Goal: Information Seeking & Learning: Check status

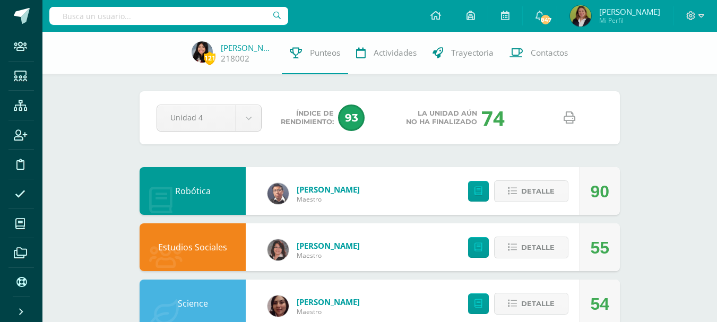
click at [184, 14] on input "text" at bounding box center [168, 16] width 239 height 18
type input "Danna Vasq"
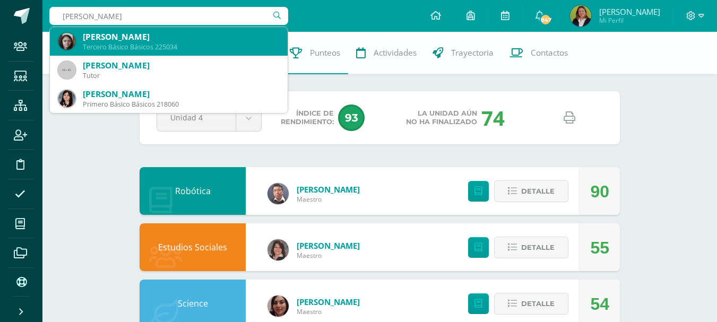
click at [190, 30] on div "Danna Marcela Vasquez Fernández Tercero Básico Básicos 225034" at bounding box center [168, 41] width 221 height 29
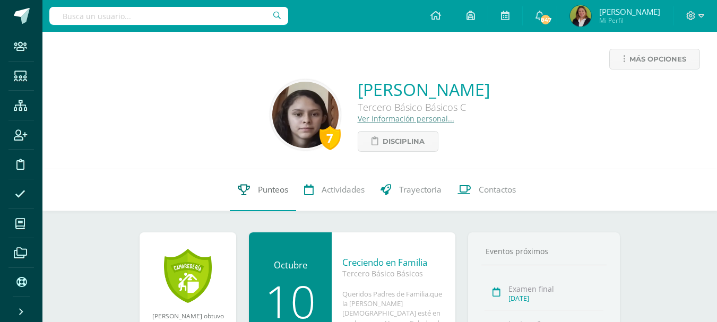
click at [272, 190] on span "Punteos" at bounding box center [273, 189] width 30 height 11
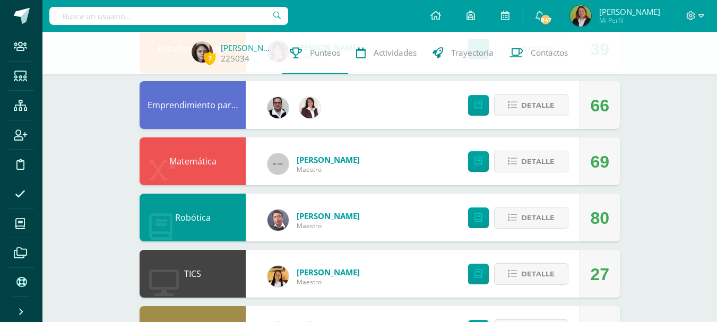
scroll to position [372, 0]
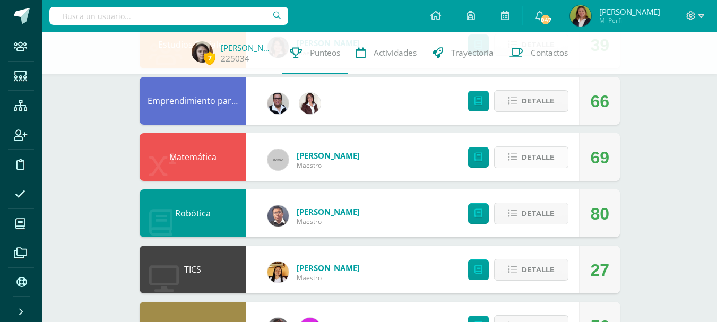
click at [507, 156] on button "Detalle" at bounding box center [531, 158] width 74 height 22
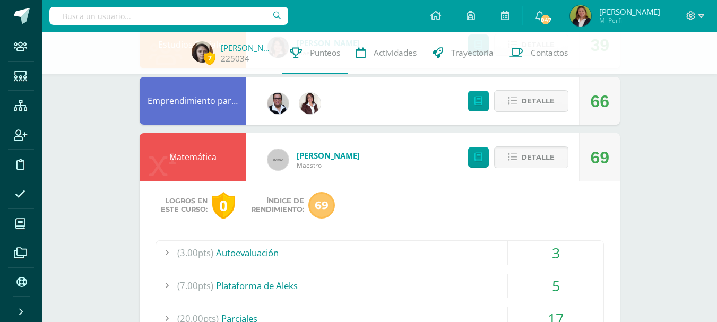
click at [247, 18] on input "text" at bounding box center [168, 16] width 239 height 18
type input "Yoba"
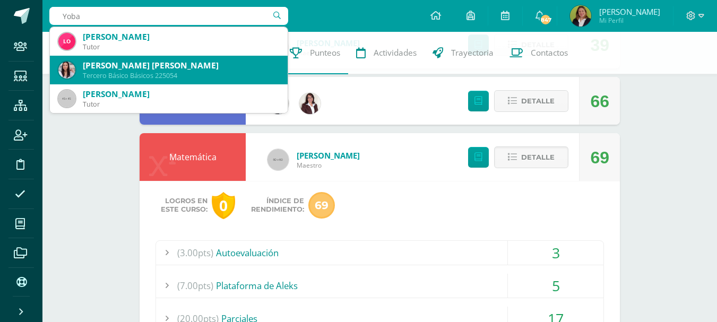
click at [145, 65] on div "[PERSON_NAME] [PERSON_NAME]" at bounding box center [181, 65] width 196 height 11
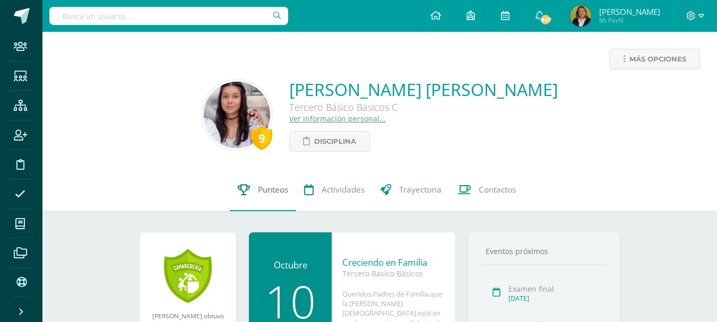
click at [271, 192] on span "Punteos" at bounding box center [273, 189] width 30 height 11
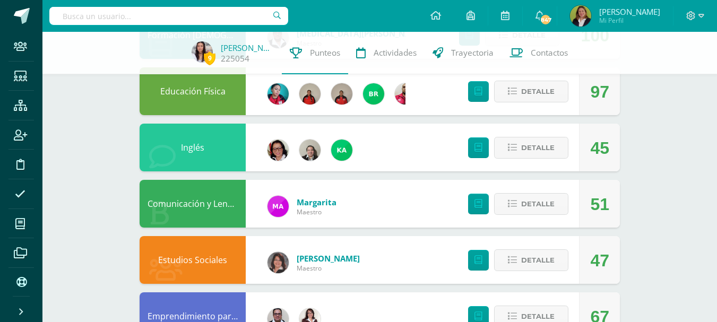
scroll to position [265, 0]
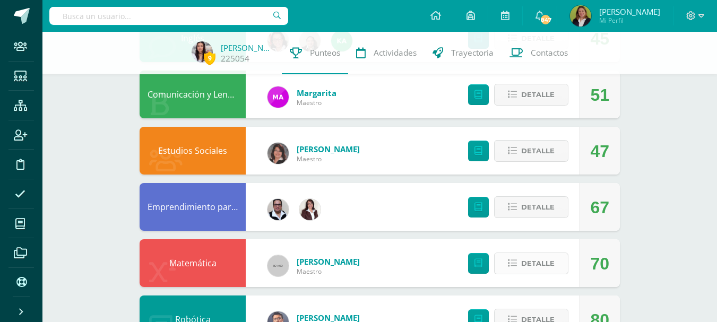
click at [513, 265] on icon at bounding box center [512, 263] width 9 height 9
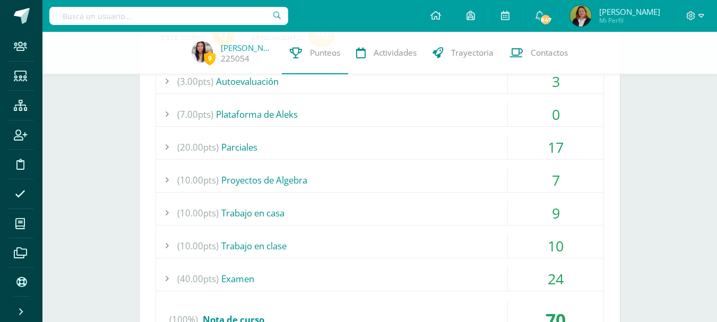
scroll to position [425, 0]
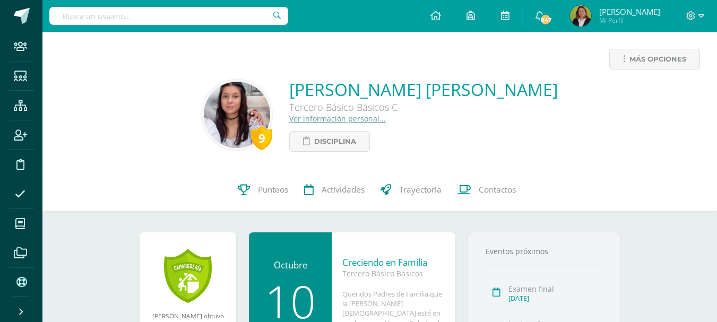
click at [142, 14] on input "text" at bounding box center [168, 16] width 239 height 18
type input "[PERSON_NAME]"
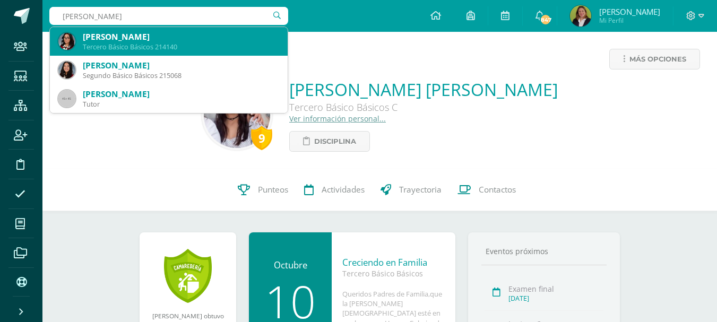
click at [145, 36] on div "Dulce Anahí Ramos Escobar" at bounding box center [181, 36] width 196 height 11
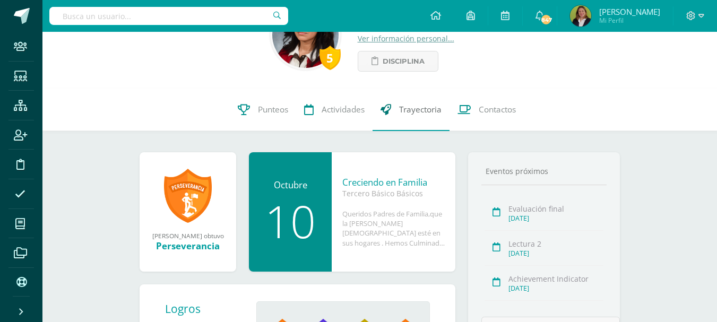
scroll to position [106, 0]
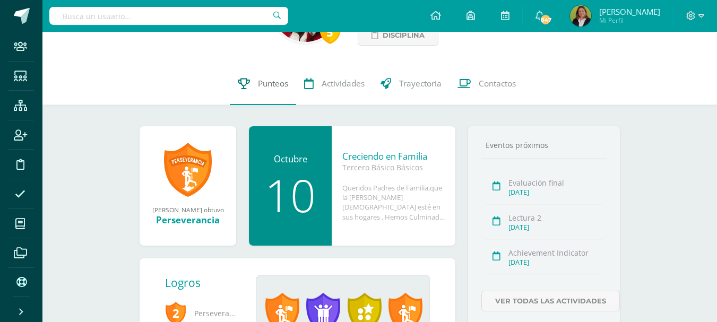
click at [270, 84] on span "Punteos" at bounding box center [273, 83] width 30 height 11
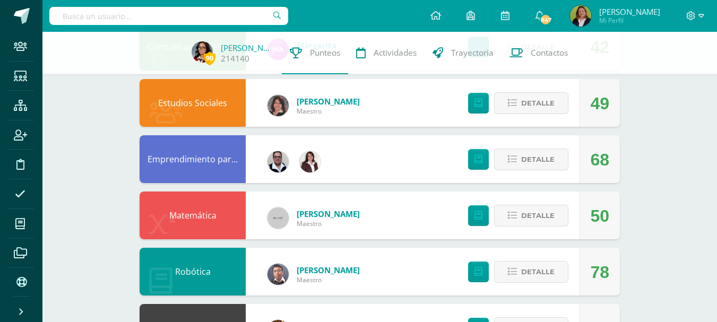
scroll to position [372, 0]
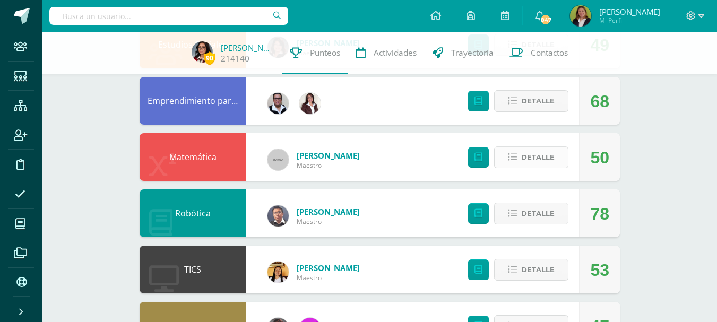
click at [519, 156] on button "Detalle" at bounding box center [531, 158] width 74 height 22
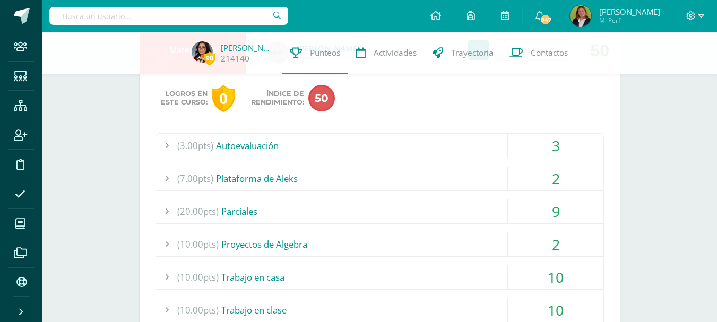
scroll to position [478, 0]
click at [487, 179] on div "(7.00pts) Plataforma de Aleks" at bounding box center [380, 180] width 448 height 24
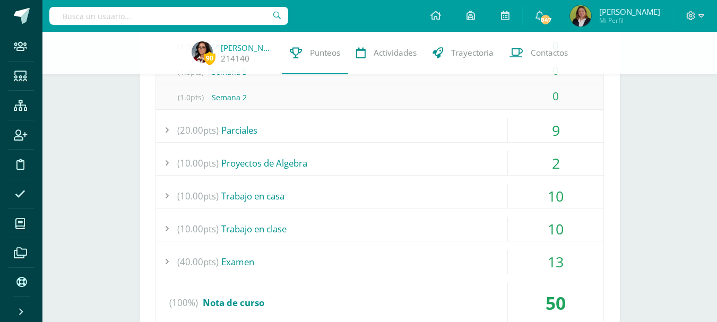
scroll to position [743, 0]
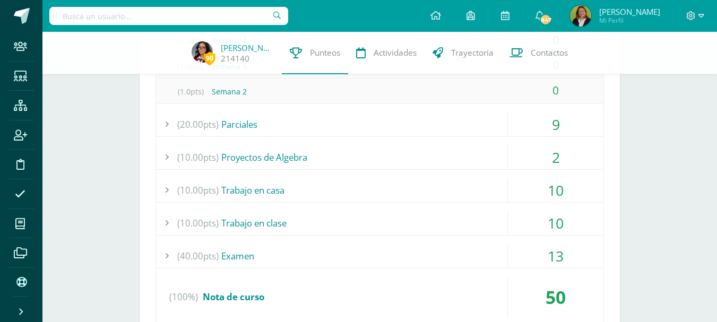
click at [482, 259] on div "(40.00pts) Examen" at bounding box center [380, 256] width 448 height 24
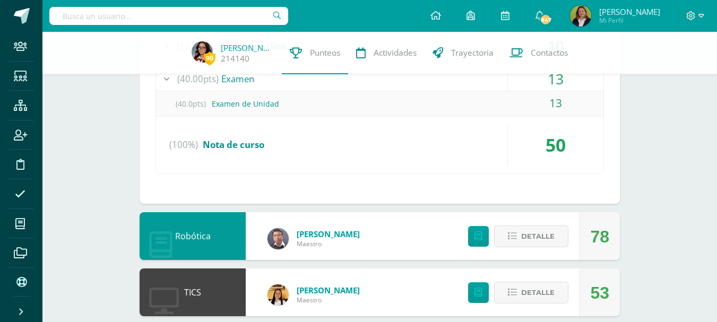
scroll to position [742, 0]
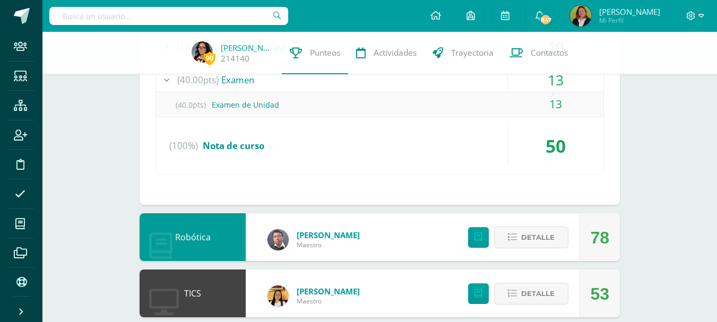
click at [78, 20] on input "text" at bounding box center [168, 16] width 239 height 18
type input "Dee"
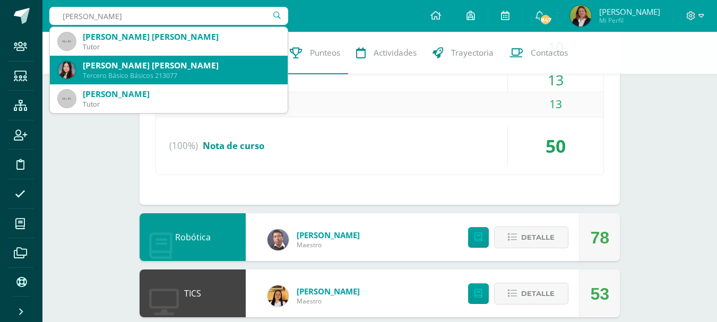
click at [80, 73] on div "Dee Dee Valentina Gonzalez Monge Tercero Básico Básicos 213077" at bounding box center [168, 70] width 221 height 29
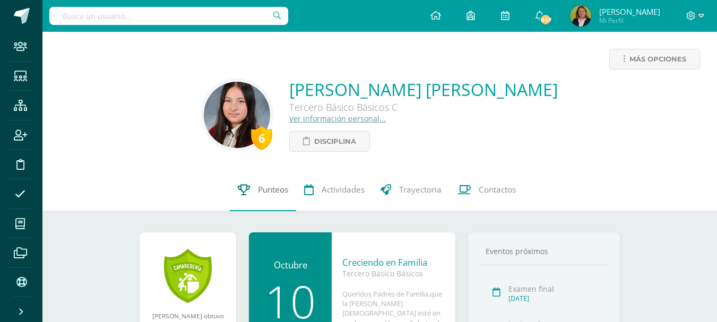
click at [268, 190] on span "Punteos" at bounding box center [273, 189] width 30 height 11
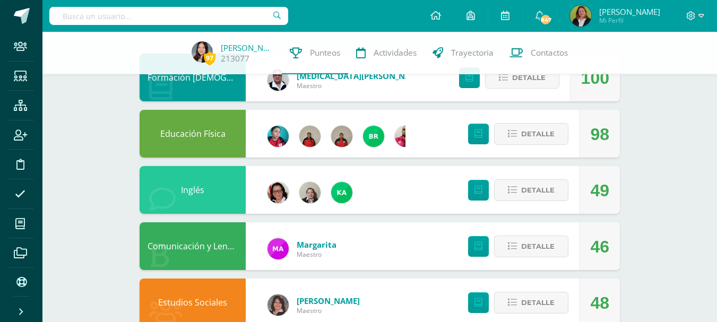
scroll to position [265, 0]
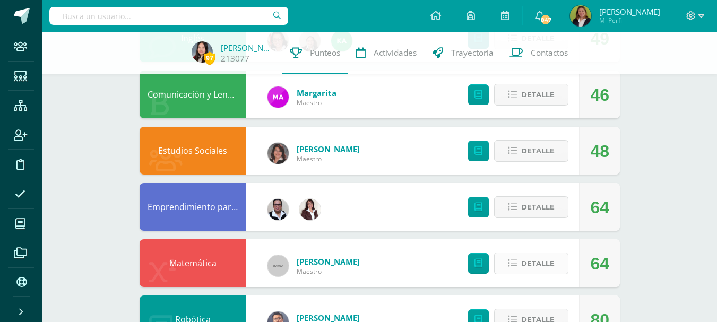
click at [512, 261] on icon at bounding box center [512, 263] width 9 height 9
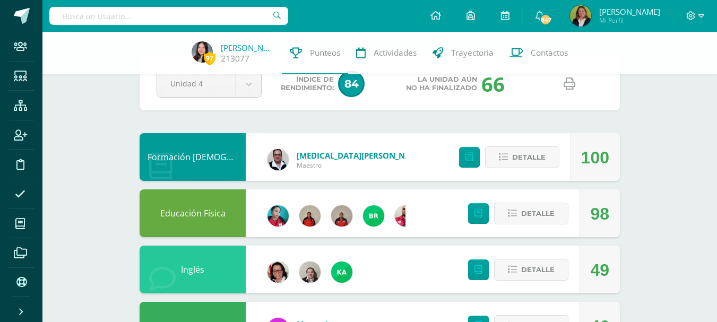
scroll to position [0, 0]
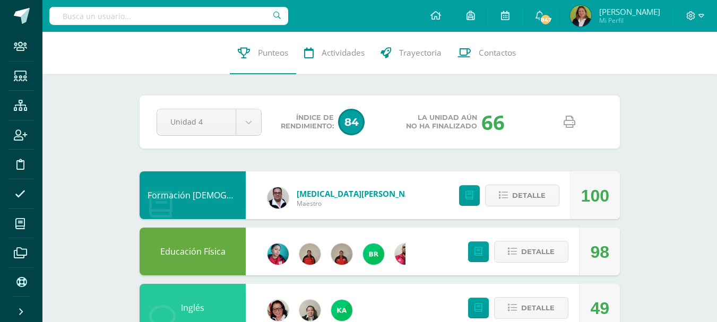
click at [571, 119] on icon at bounding box center [570, 122] width 12 height 12
click at [237, 19] on input "text" at bounding box center [168, 16] width 239 height 18
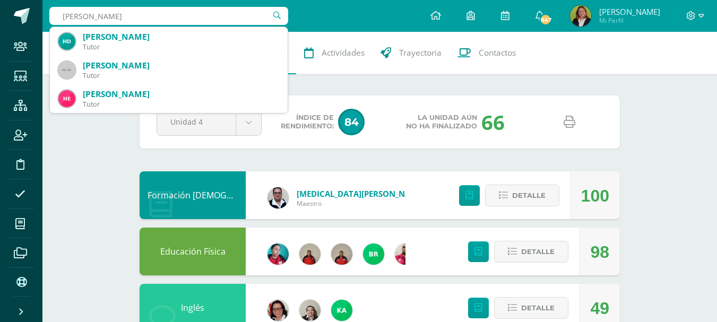
type input "Heidy fuentes"
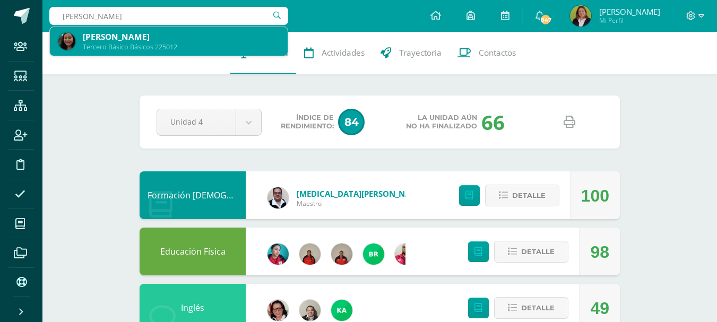
click at [185, 40] on div "Heidy Yaiza Fuentes Avendaño" at bounding box center [181, 36] width 196 height 11
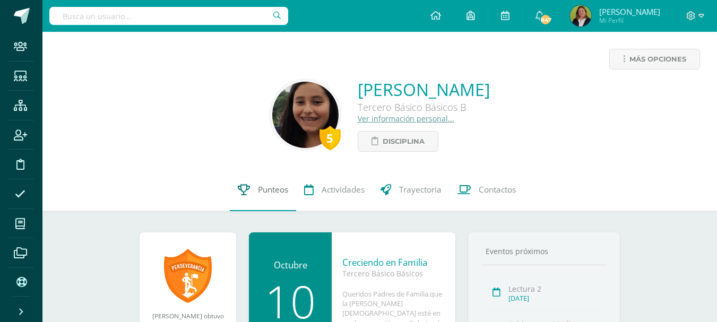
click at [270, 188] on span "Punteos" at bounding box center [273, 189] width 30 height 11
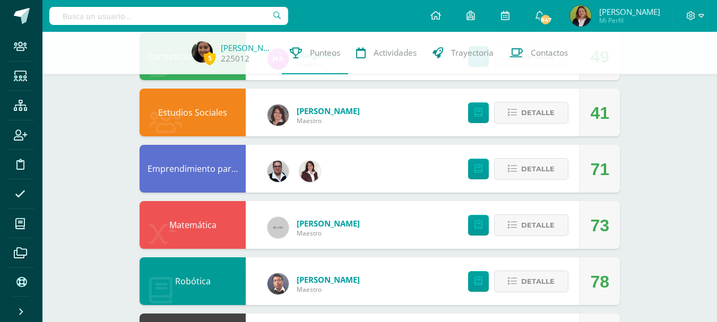
scroll to position [319, 0]
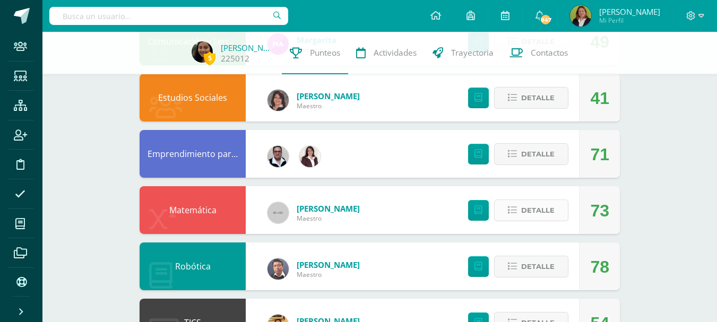
click at [509, 211] on icon at bounding box center [512, 210] width 9 height 9
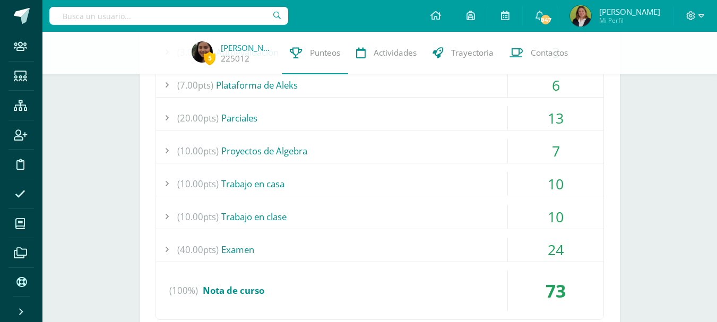
scroll to position [584, 0]
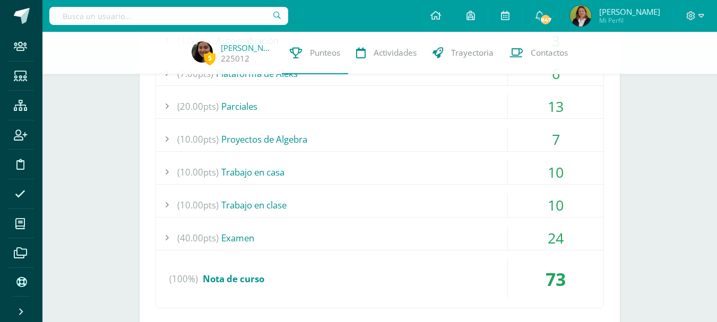
click at [179, 18] on input "text" at bounding box center [168, 16] width 239 height 18
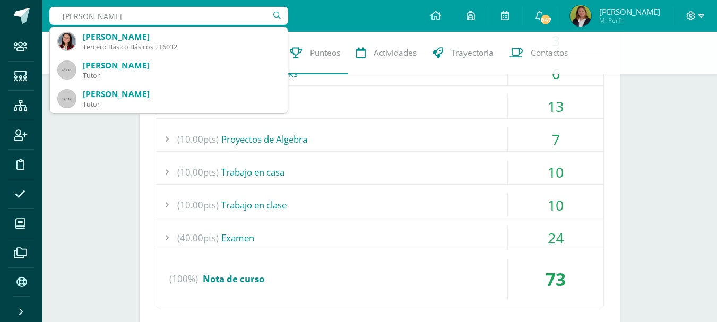
type input "Fatima Lopez"
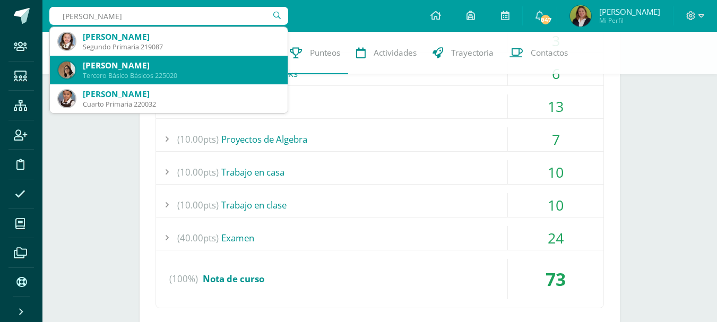
click at [134, 69] on div "Fatima Victoria López Campos" at bounding box center [181, 65] width 196 height 11
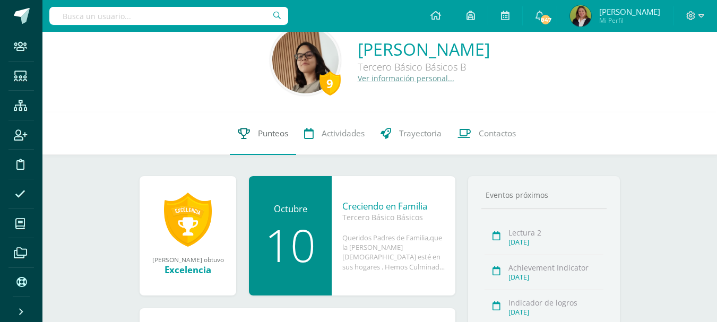
click at [274, 132] on span "Punteos" at bounding box center [273, 133] width 30 height 11
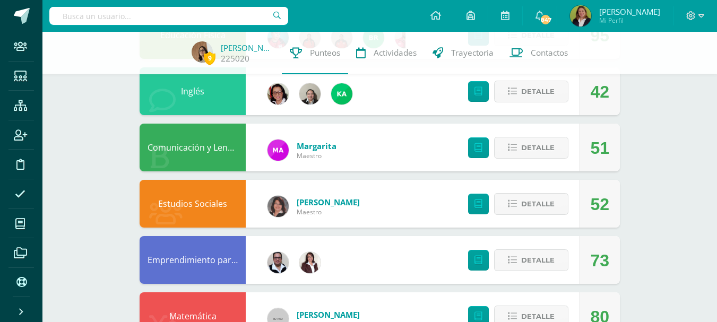
scroll to position [265, 0]
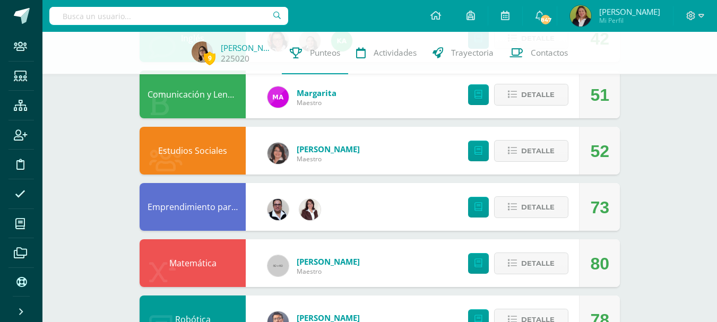
click at [80, 16] on input "text" at bounding box center [168, 16] width 239 height 18
click at [145, 11] on input "Fajardo" at bounding box center [168, 16] width 239 height 18
type input "Fajardo Padilla"
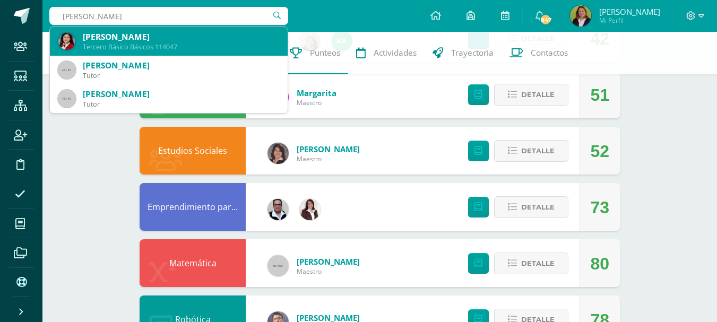
click at [145, 45] on div "Tercero Básico Básicos 114047" at bounding box center [181, 46] width 196 height 9
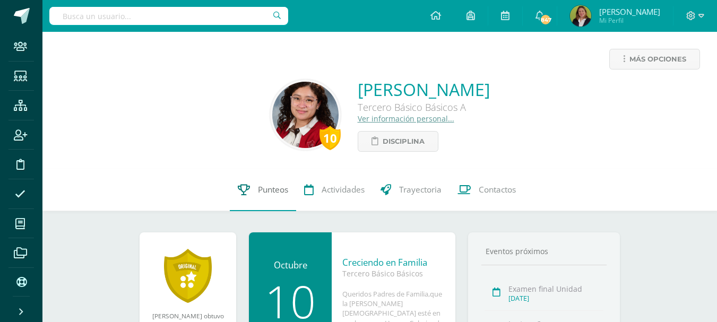
click at [259, 193] on span "Punteos" at bounding box center [273, 189] width 30 height 11
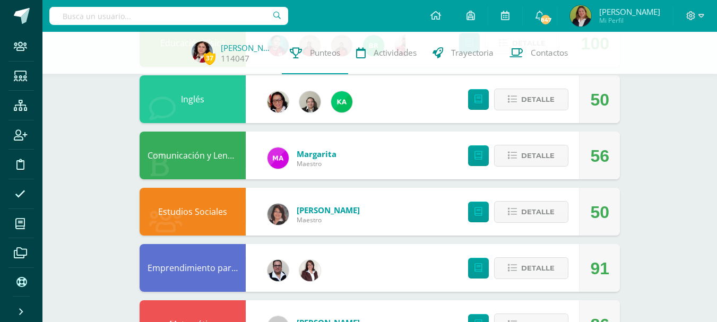
scroll to position [265, 0]
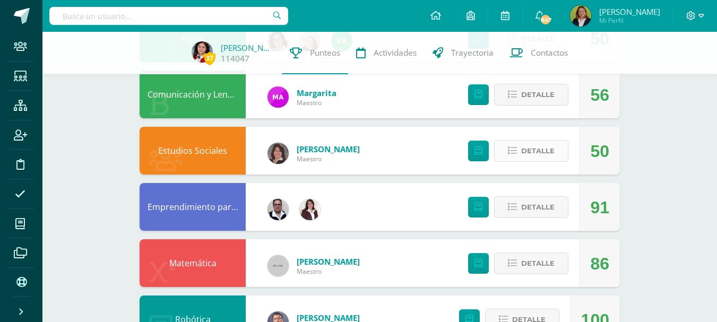
click at [510, 147] on icon at bounding box center [512, 151] width 9 height 9
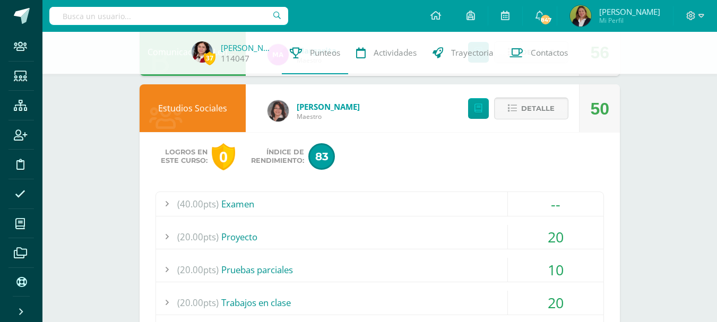
scroll to position [372, 0]
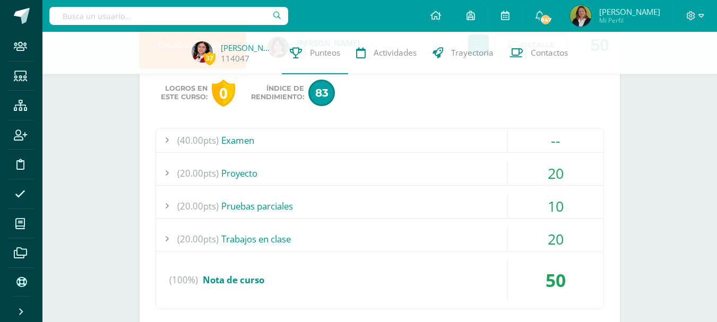
click at [493, 163] on div "(20.00pts) Proyecto" at bounding box center [380, 173] width 448 height 24
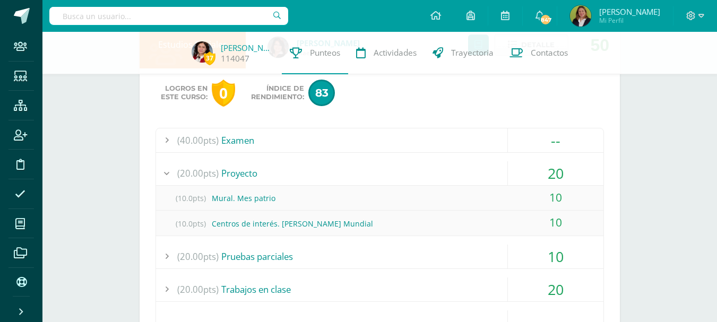
click at [514, 258] on div "10" at bounding box center [556, 257] width 96 height 24
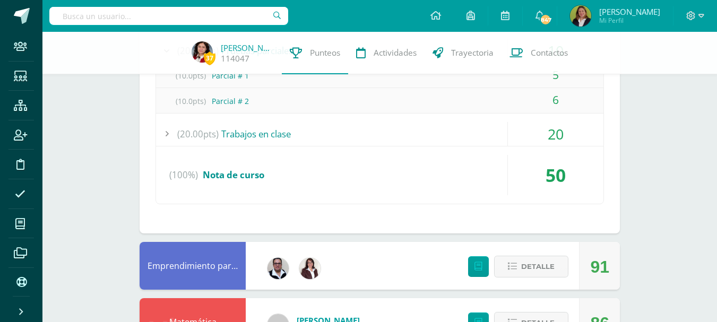
scroll to position [531, 0]
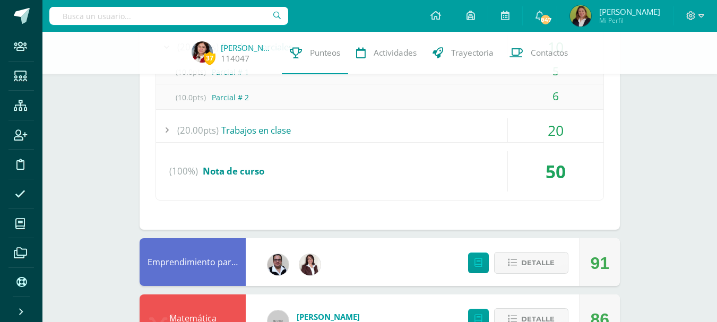
click at [431, 136] on div "(20.00pts) Trabajos en clase" at bounding box center [380, 130] width 448 height 24
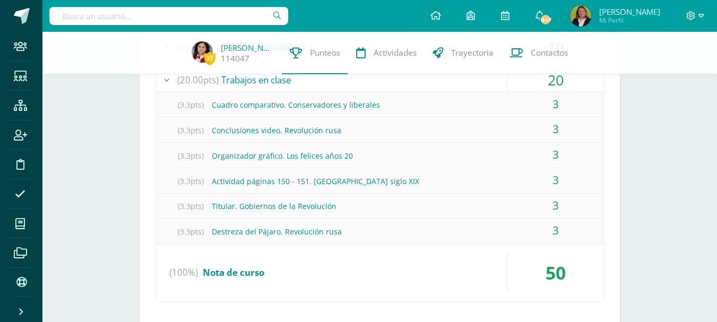
scroll to position [265, 0]
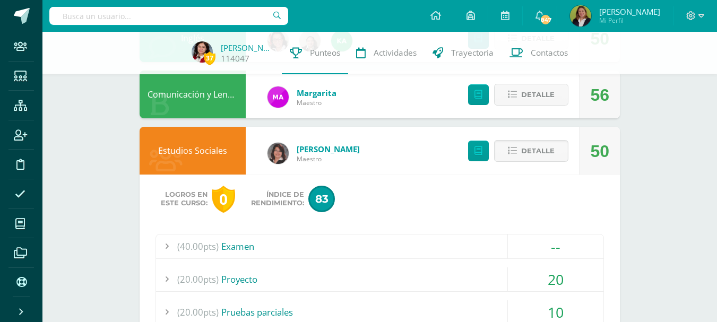
click at [386, 247] on div "(40.00pts) Examen" at bounding box center [380, 247] width 448 height 24
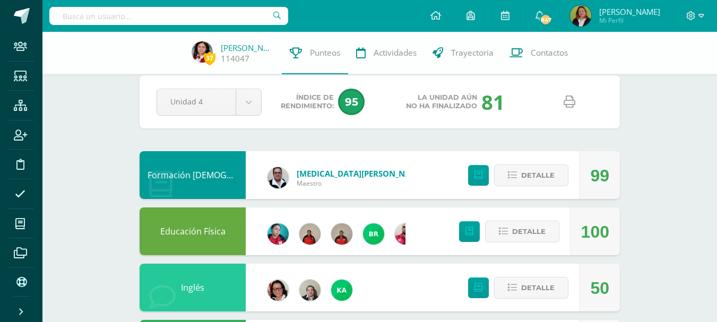
scroll to position [0, 0]
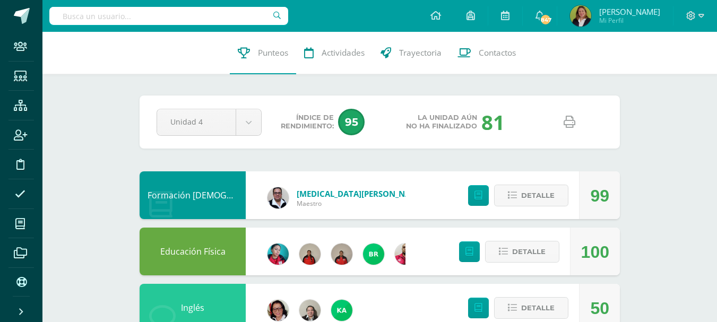
click at [574, 121] on icon at bounding box center [570, 122] width 12 height 12
click at [233, 18] on input "text" at bounding box center [168, 16] width 239 height 18
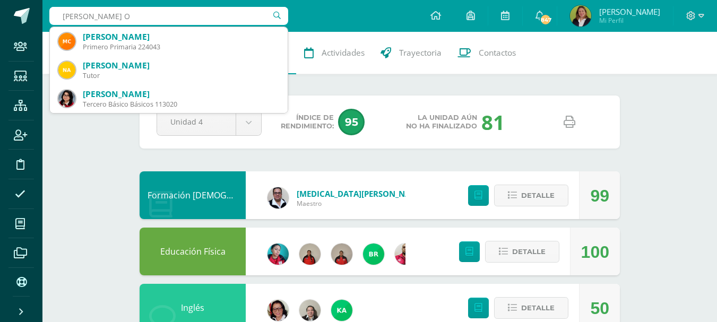
type input "Ariza Ol"
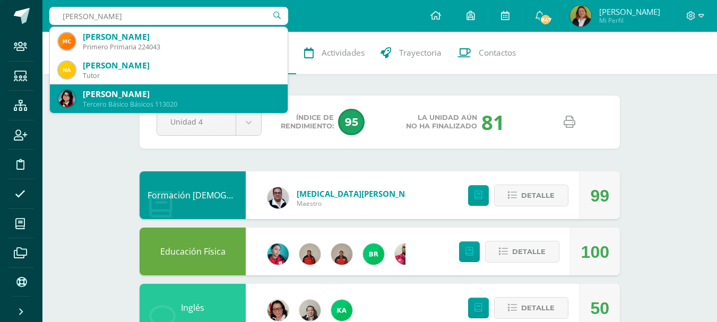
click at [118, 104] on div "Tercero Básico Básicos 113020" at bounding box center [181, 104] width 196 height 9
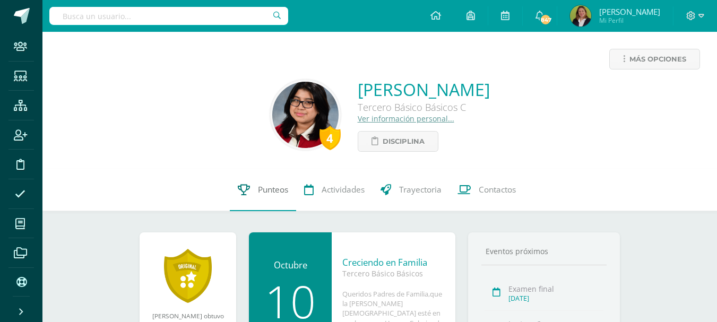
click at [274, 194] on span "Punteos" at bounding box center [273, 189] width 30 height 11
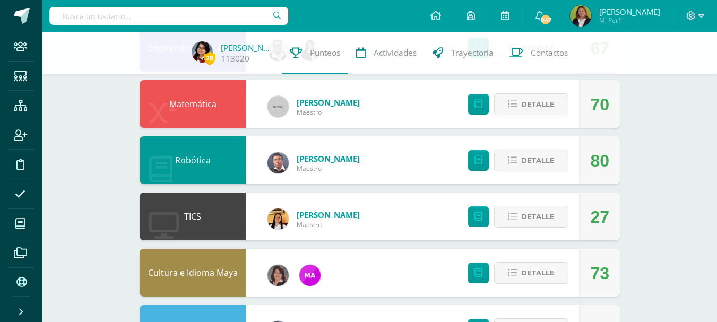
scroll to position [531, 0]
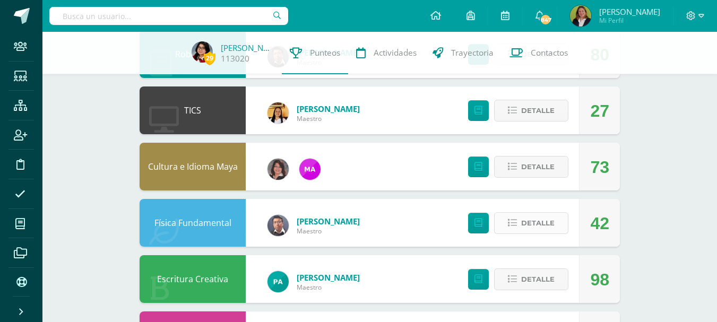
click at [509, 225] on button "Detalle" at bounding box center [531, 223] width 74 height 22
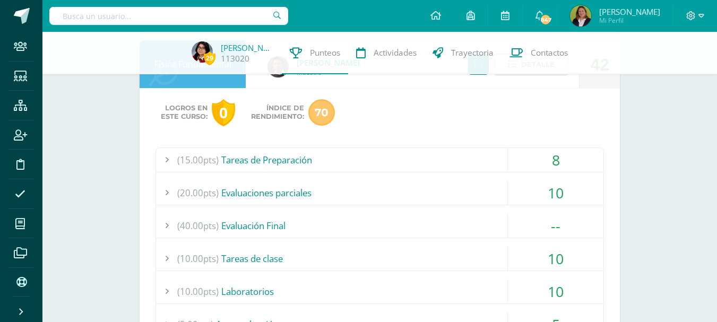
scroll to position [690, 0]
click at [469, 158] on div "(15.00pts) Tareas de Preparación" at bounding box center [380, 160] width 448 height 24
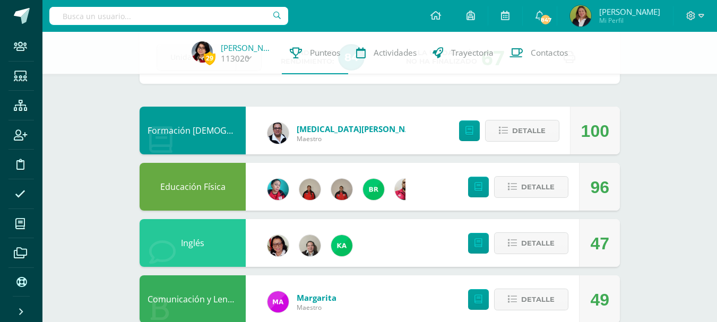
scroll to position [0, 0]
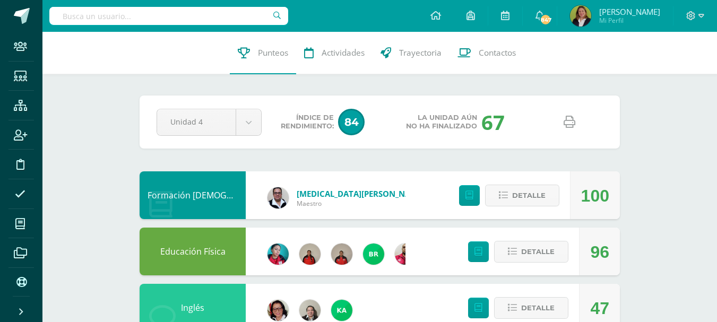
click at [569, 119] on icon at bounding box center [570, 122] width 12 height 12
